Goal: Transaction & Acquisition: Purchase product/service

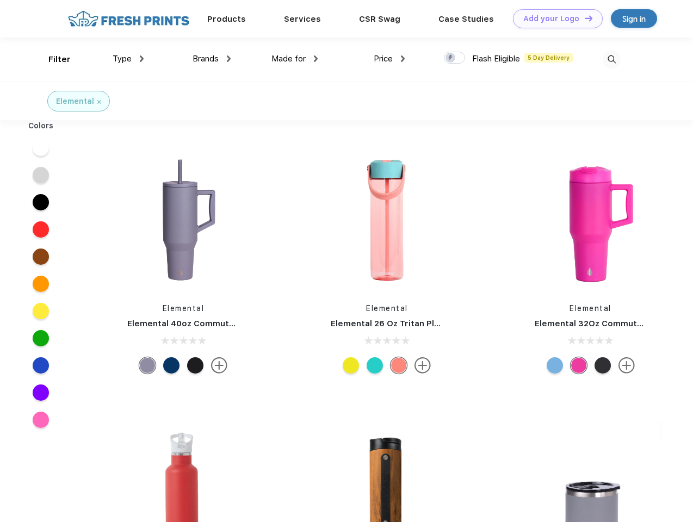
click at [553, 18] on link "Add your Logo Design Tool" at bounding box center [558, 18] width 90 height 19
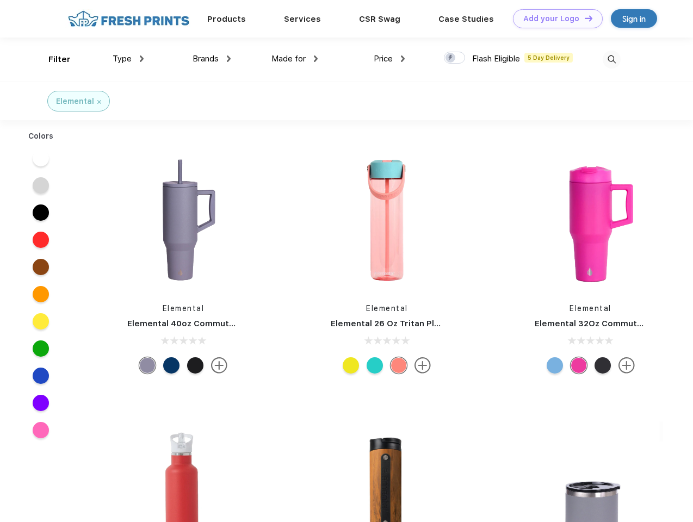
click at [0, 0] on div "Design Tool" at bounding box center [0, 0] width 0 height 0
click at [583, 18] on link "Add your Logo Design Tool" at bounding box center [558, 18] width 90 height 19
click at [52, 59] on div "Filter" at bounding box center [59, 59] width 22 height 13
click at [128, 59] on span "Type" at bounding box center [122, 59] width 19 height 10
click at [211, 59] on span "Brands" at bounding box center [205, 59] width 26 height 10
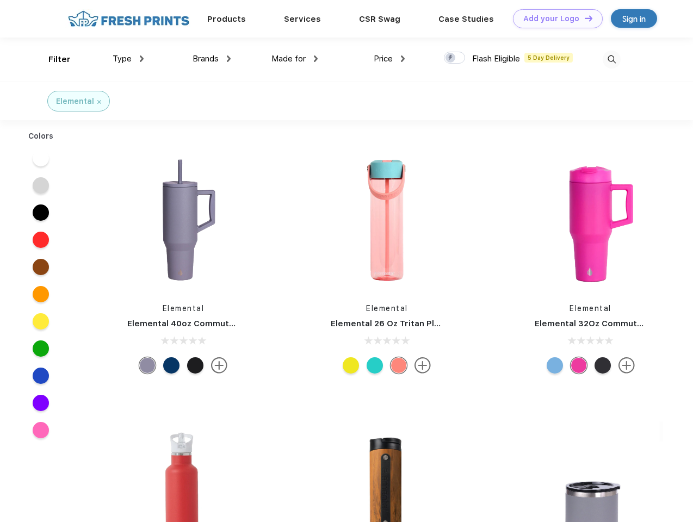
click at [295, 59] on span "Made for" at bounding box center [288, 59] width 34 height 10
click at [389, 59] on span "Price" at bounding box center [382, 59] width 19 height 10
click at [454, 58] on div at bounding box center [454, 58] width 21 height 12
click at [451, 58] on input "checkbox" at bounding box center [447, 54] width 7 height 7
click at [611, 59] on img at bounding box center [611, 60] width 18 height 18
